Goal: Information Seeking & Learning: Learn about a topic

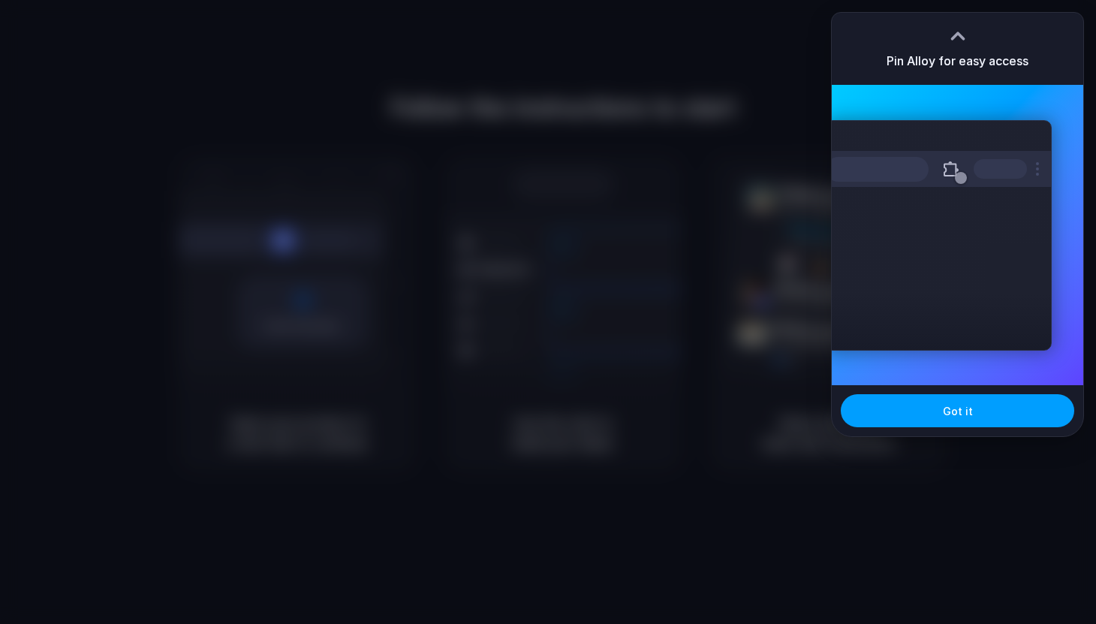
click at [940, 415] on button "Got it" at bounding box center [958, 410] width 234 height 33
